Goal: Transaction & Acquisition: Purchase product/service

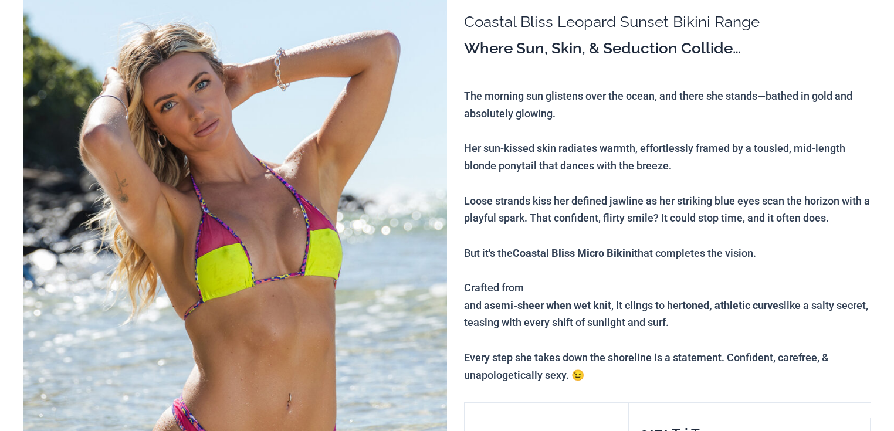
scroll to position [141, 0]
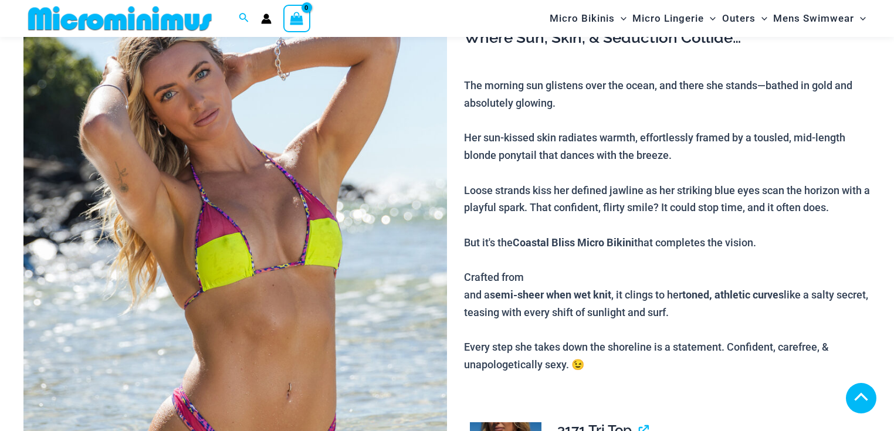
drag, startPoint x: 391, startPoint y: 98, endPoint x: 386, endPoint y: 113, distance: 16.1
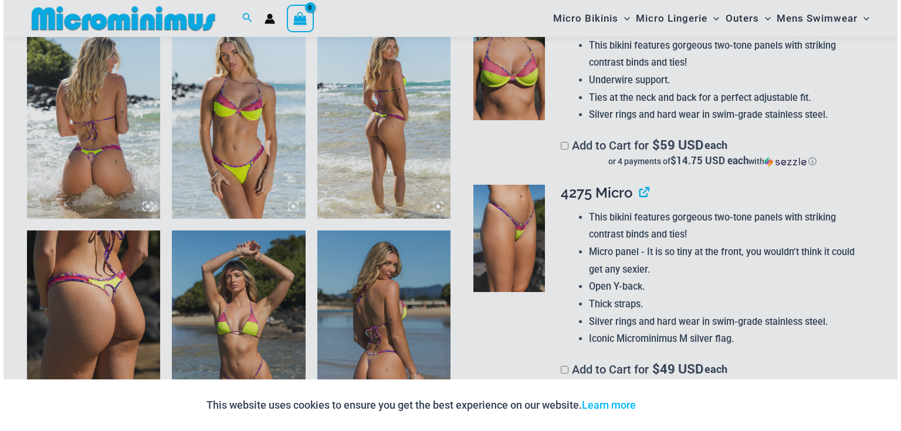
scroll to position [745, 0]
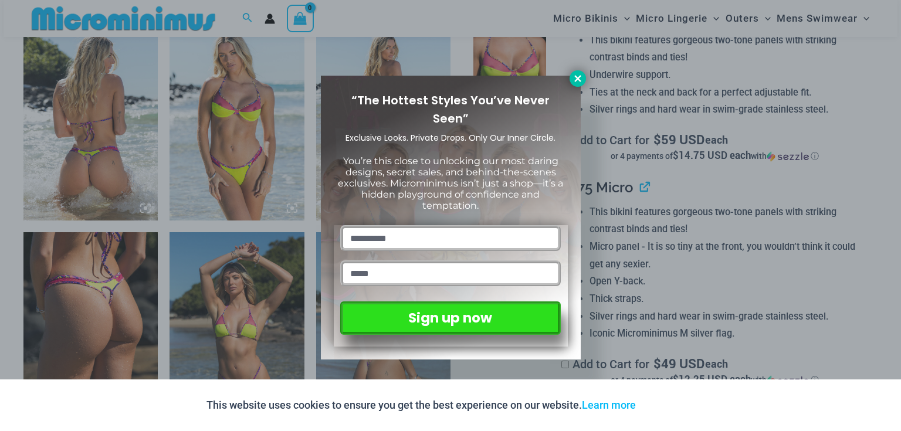
click at [576, 76] on icon at bounding box center [577, 78] width 6 height 6
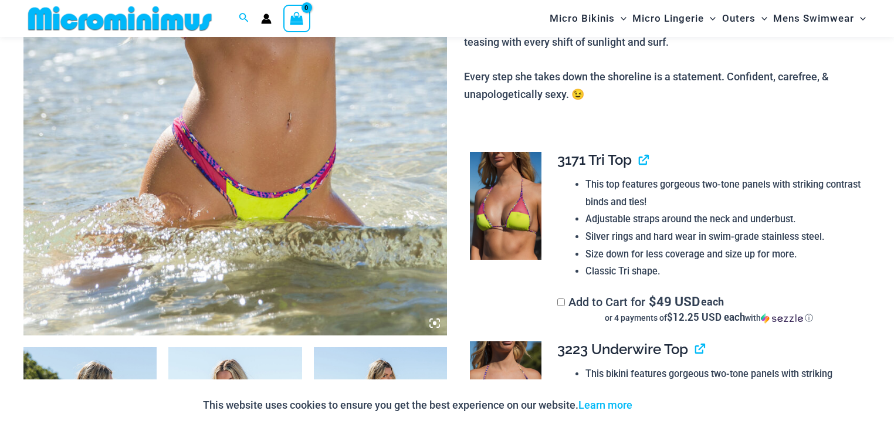
scroll to position [599, 0]
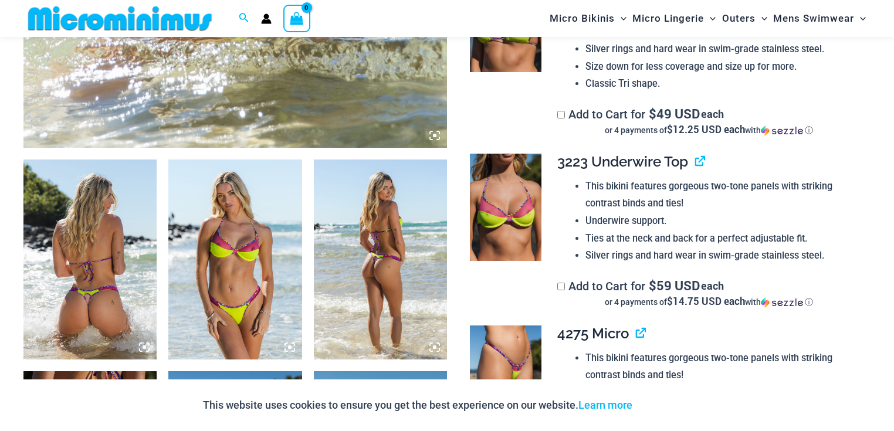
click at [434, 346] on icon at bounding box center [435, 348] width 4 height 4
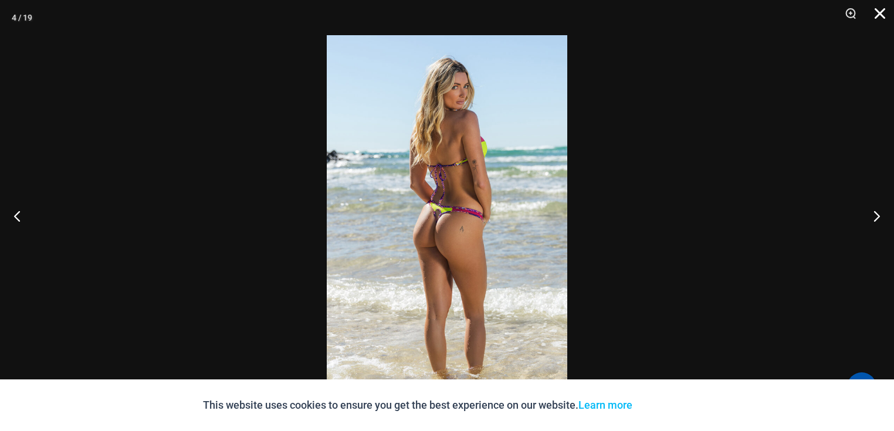
click at [875, 14] on button "Close" at bounding box center [875, 17] width 29 height 35
